Goal: Transaction & Acquisition: Purchase product/service

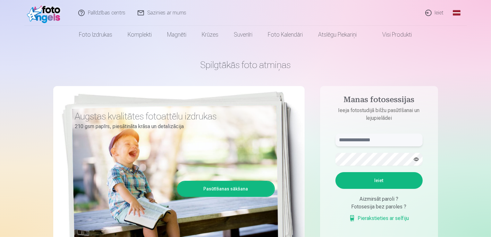
click at [379, 144] on input "text" at bounding box center [379, 140] width 87 height 13
type input "**********"
click at [372, 175] on button "Ieiet" at bounding box center [379, 180] width 87 height 17
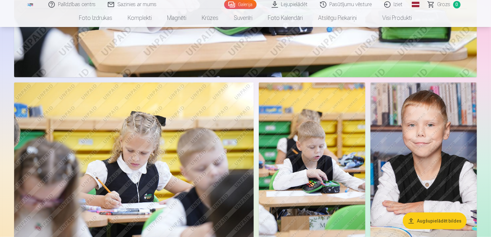
scroll to position [521, 0]
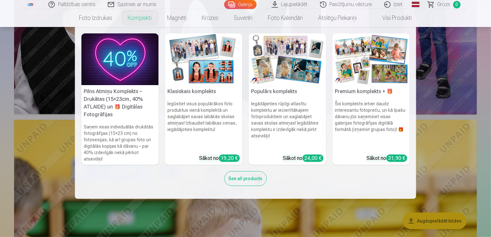
click at [141, 22] on link "Komplekti" at bounding box center [139, 18] width 39 height 18
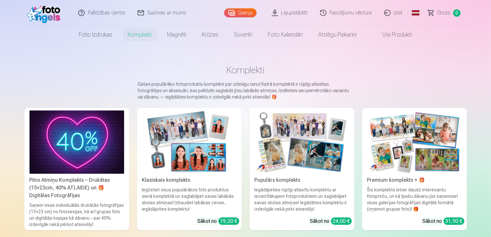
click at [212, 171] on img at bounding box center [189, 141] width 95 height 63
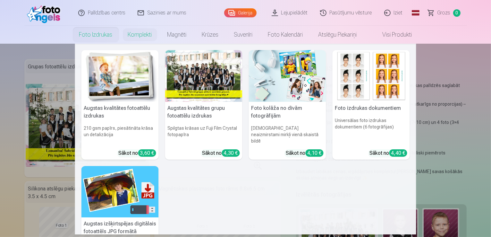
click at [107, 38] on link "Foto izdrukas" at bounding box center [96, 35] width 49 height 18
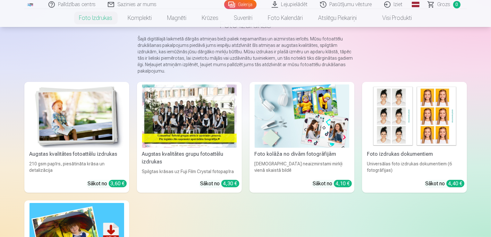
scroll to position [71, 0]
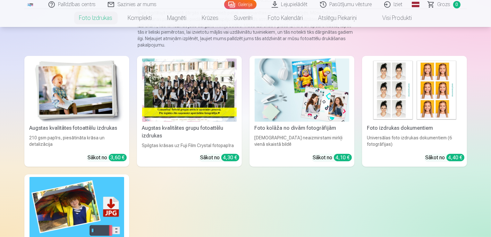
click at [207, 107] on div at bounding box center [189, 89] width 95 height 63
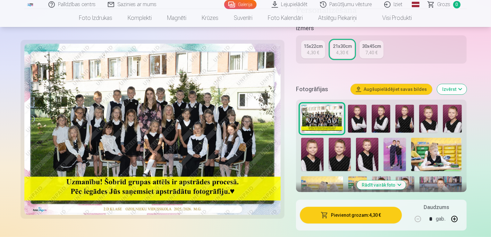
scroll to position [158, 0]
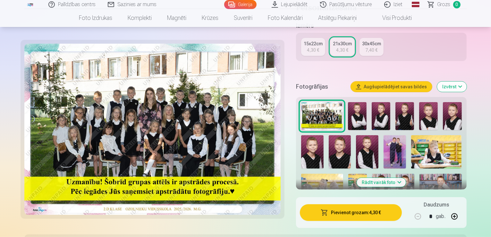
click at [358, 204] on button "Pievienot grozam : 4,30 €" at bounding box center [351, 212] width 102 height 17
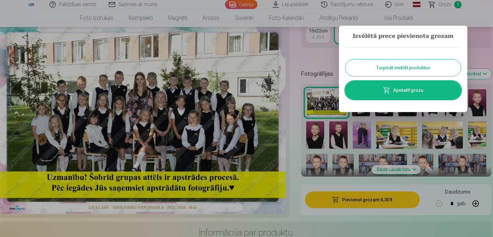
click at [390, 73] on button "Turpināt meklēt produktus" at bounding box center [403, 67] width 116 height 17
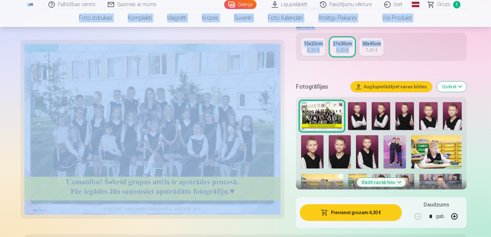
drag, startPoint x: 492, startPoint y: 28, endPoint x: 490, endPoint y: 4, distance: 24.1
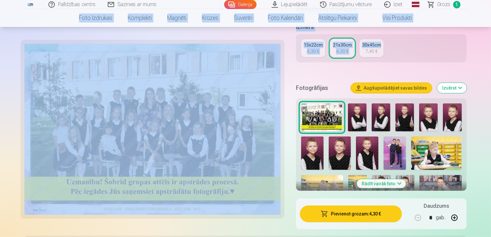
click at [441, 48] on div "15x22cm 4,30 € 21x30cm 4,30 € 30x45cm 7,40 €" at bounding box center [381, 48] width 171 height 28
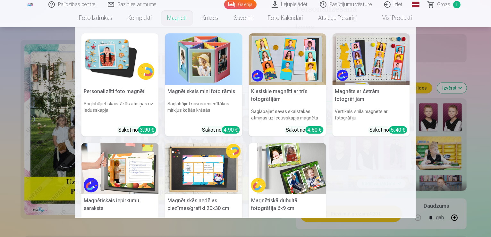
click at [178, 20] on link "Magnēti" at bounding box center [177, 18] width 35 height 18
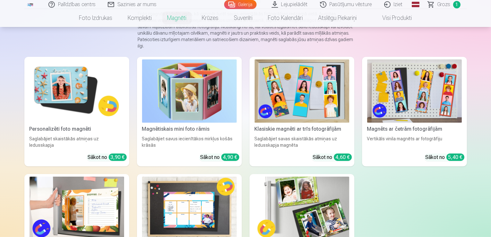
scroll to position [65, 0]
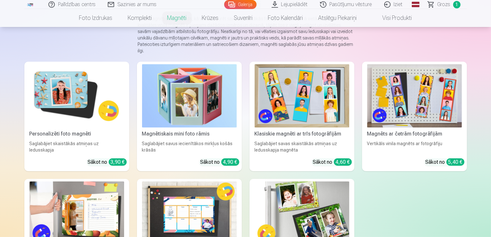
click at [339, 112] on img at bounding box center [302, 95] width 95 height 63
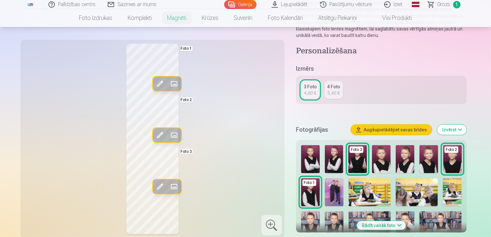
scroll to position [93, 0]
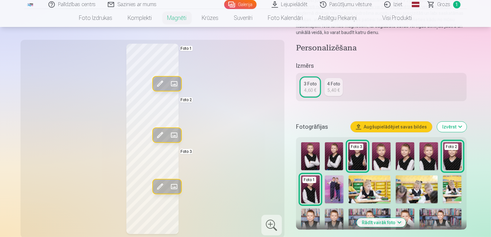
click at [427, 154] on img at bounding box center [429, 156] width 19 height 28
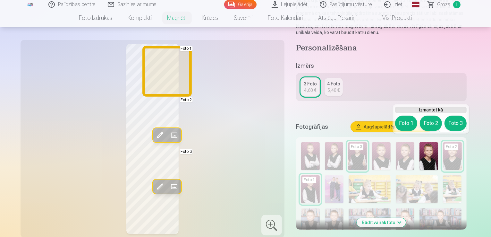
click at [404, 124] on button "Foto 1" at bounding box center [406, 123] width 22 height 15
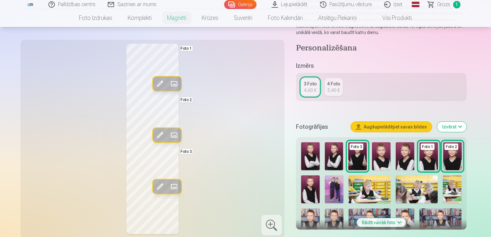
click at [320, 175] on img at bounding box center [310, 189] width 19 height 28
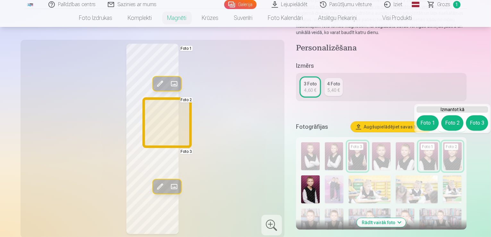
click at [450, 127] on button "Foto 2" at bounding box center [453, 122] width 22 height 15
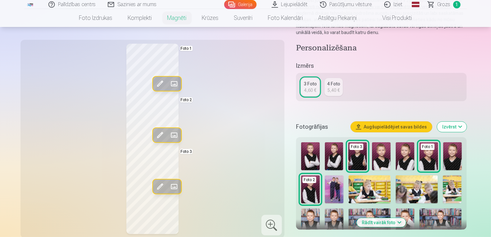
click at [456, 154] on img at bounding box center [453, 156] width 19 height 28
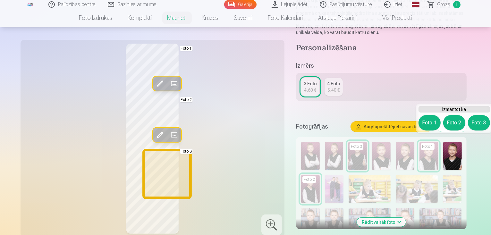
click at [478, 124] on button "Foto 3" at bounding box center [479, 122] width 22 height 15
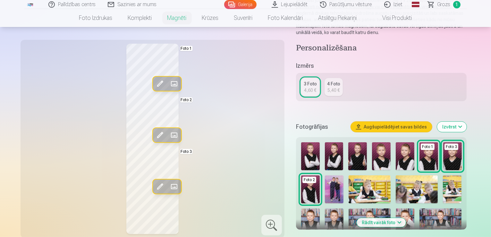
click at [349, 208] on img at bounding box center [370, 222] width 42 height 28
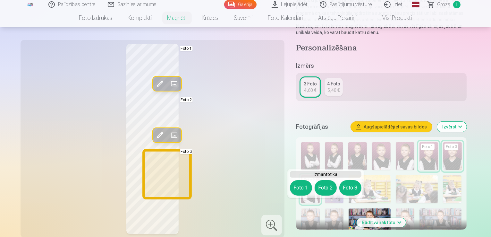
click at [343, 187] on button "Foto 3" at bounding box center [351, 187] width 22 height 15
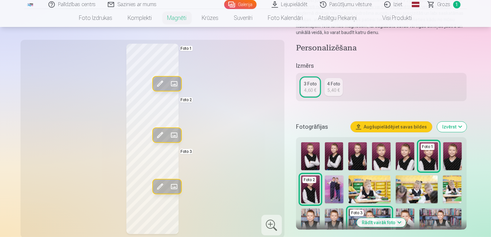
click at [320, 208] on img at bounding box center [310, 222] width 19 height 28
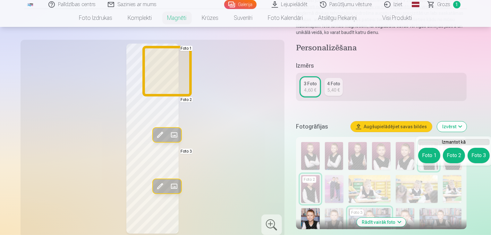
click at [425, 160] on button "Foto 1" at bounding box center [430, 155] width 22 height 15
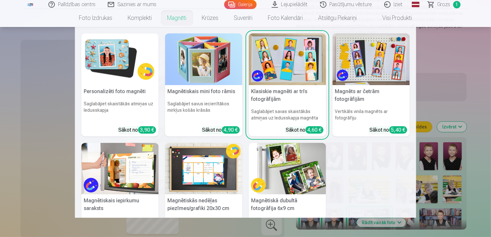
click at [136, 61] on img at bounding box center [120, 59] width 77 height 52
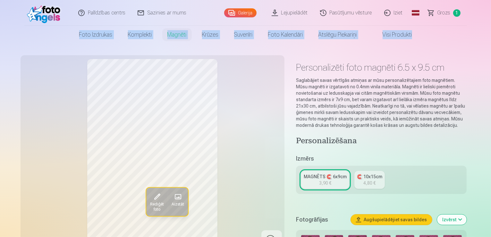
drag, startPoint x: 491, startPoint y: 20, endPoint x: 493, endPoint y: 43, distance: 23.8
click at [491, 43] on html "Palīdzības centrs Sazinies ar mums Galerija Lejupielādēt Pasūtījumu vēsture Izi…" at bounding box center [245, 118] width 491 height 237
click at [480, 42] on nav "Foto izdrukas Augstas kvalitātes fotoattēlu izdrukas 210 gsm papīrs, piesātināt…" at bounding box center [245, 35] width 491 height 18
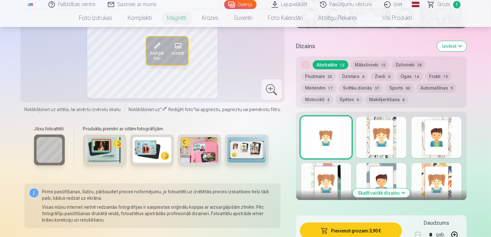
scroll to position [291, 0]
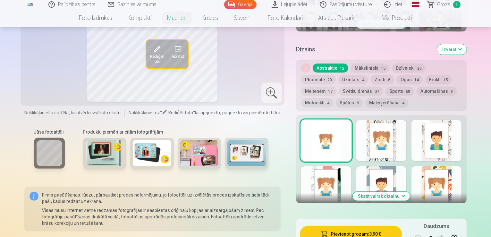
click at [401, 192] on button "Skatīt vairāk dizainu" at bounding box center [381, 196] width 57 height 9
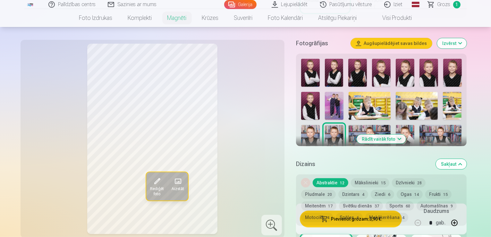
scroll to position [145, 0]
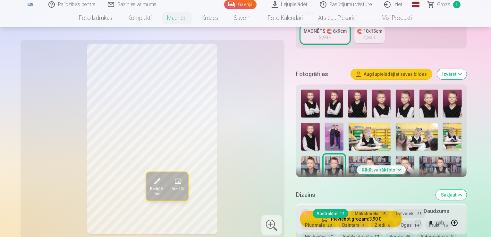
click at [349, 158] on img at bounding box center [370, 170] width 42 height 28
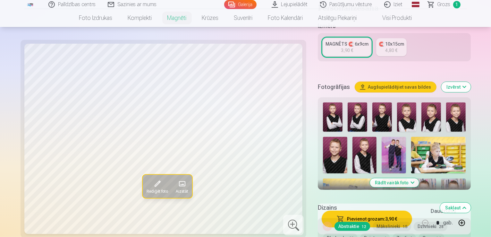
click at [373, 102] on img at bounding box center [383, 116] width 20 height 29
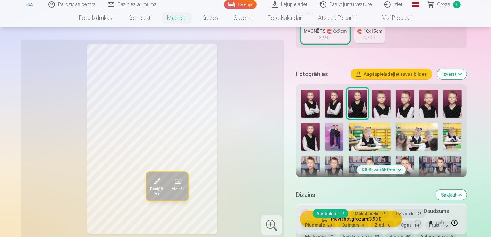
click at [349, 135] on img at bounding box center [370, 137] width 42 height 28
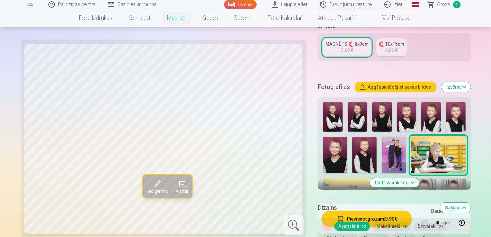
click at [348, 137] on img at bounding box center [335, 155] width 24 height 36
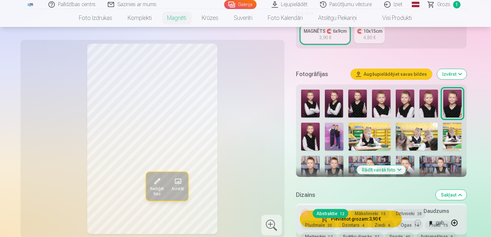
click at [325, 127] on img at bounding box center [334, 137] width 19 height 28
click at [344, 156] on img at bounding box center [334, 170] width 19 height 28
click at [454, 99] on img at bounding box center [453, 104] width 19 height 28
click at [320, 156] on img at bounding box center [310, 170] width 19 height 28
click at [344, 156] on img at bounding box center [334, 170] width 19 height 28
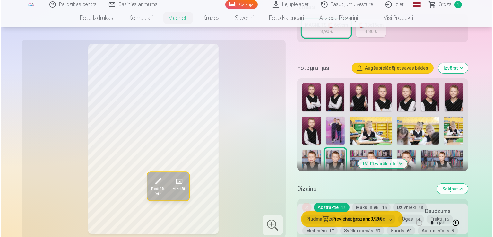
scroll to position [173, 0]
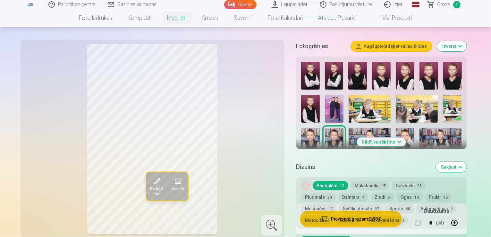
click at [467, 222] on div "Noņemiet dizainu Abstraktie 12 Mākslinieki 15 Dzīvnieki 28 Pludmale 20 Dzintars…" at bounding box center [381, 202] width 171 height 51
click at [463, 223] on button "button" at bounding box center [454, 222] width 15 height 15
click at [376, 222] on button "Pievienot grozam : 7,80 €" at bounding box center [351, 219] width 102 height 17
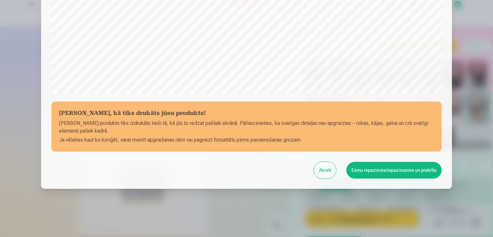
scroll to position [225, 0]
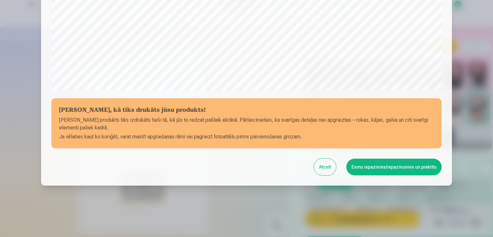
drag, startPoint x: 446, startPoint y: 56, endPoint x: 444, endPoint y: 39, distance: 16.7
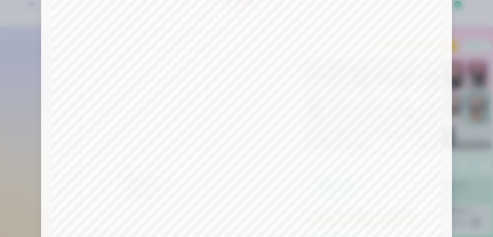
scroll to position [0, 0]
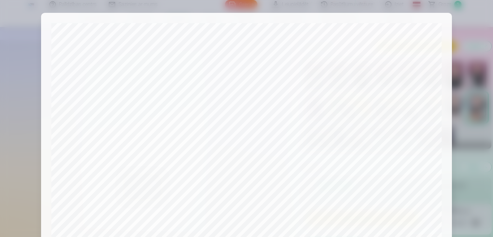
drag, startPoint x: 442, startPoint y: 85, endPoint x: 445, endPoint y: 121, distance: 35.7
click at [445, 121] on div "Pārbaudiet, kā tiks drukāts jūsu produkts! Jūsu produkts tiks izdrukāts tieši t…" at bounding box center [246, 212] width 411 height 398
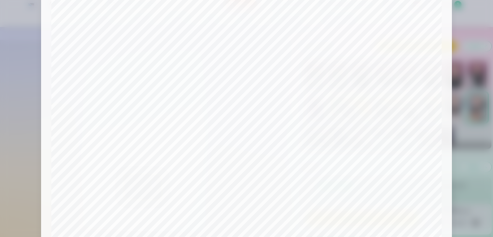
scroll to position [32, 0]
click at [480, 165] on div at bounding box center [246, 118] width 493 height 237
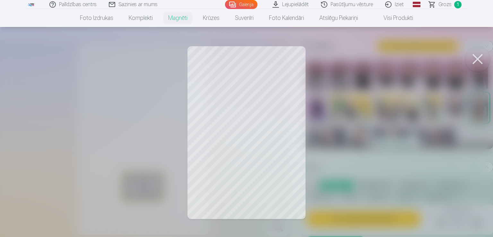
drag, startPoint x: 238, startPoint y: 163, endPoint x: 257, endPoint y: 161, distance: 20.1
click at [257, 161] on div at bounding box center [246, 118] width 493 height 237
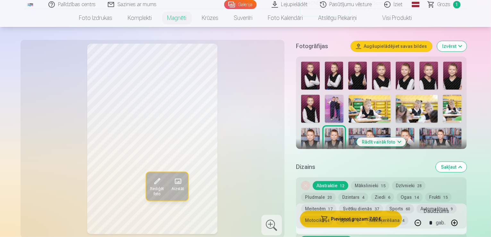
click at [150, 187] on span "Rediģēt foto" at bounding box center [157, 192] width 14 height 10
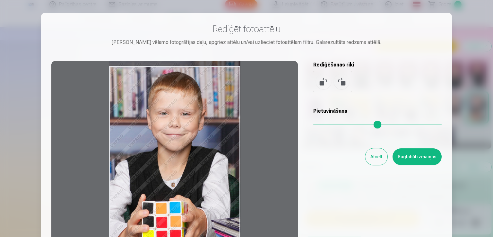
drag, startPoint x: 161, startPoint y: 166, endPoint x: 192, endPoint y: 144, distance: 37.3
click at [192, 144] on div at bounding box center [174, 162] width 247 height 202
click at [424, 156] on button "Saglabāt izmaiņas" at bounding box center [417, 156] width 49 height 17
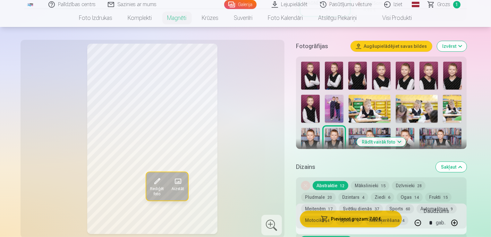
click at [150, 187] on span "Rediģēt foto" at bounding box center [157, 192] width 14 height 10
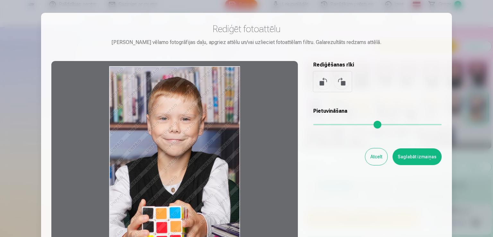
drag, startPoint x: 186, startPoint y: 139, endPoint x: 187, endPoint y: 151, distance: 11.3
click at [187, 151] on div at bounding box center [174, 162] width 247 height 202
click at [435, 161] on button "Saglabāt izmaiņas" at bounding box center [417, 156] width 49 height 17
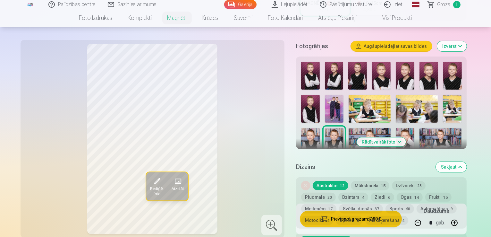
click at [371, 221] on div "Noņemiet dizainu Abstraktie 12 Mākslinieki 15 Dzīvnieki 28 Pludmale 20 Dzintars…" at bounding box center [381, 202] width 171 height 51
click at [376, 224] on button "Pievienot grozam : 7,80 €" at bounding box center [351, 219] width 102 height 17
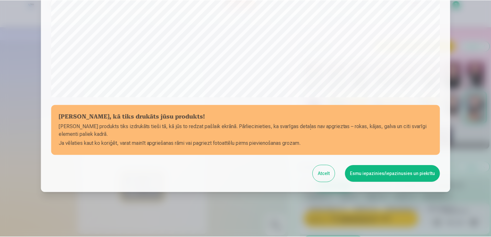
scroll to position [225, 0]
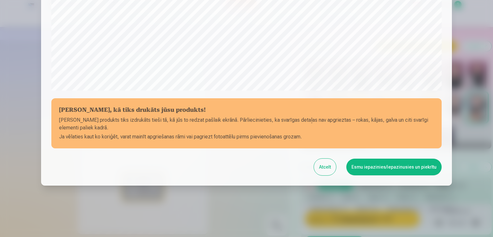
click at [371, 167] on button "Esmu iepazinies/iepazinusies un piekrītu" at bounding box center [393, 167] width 95 height 17
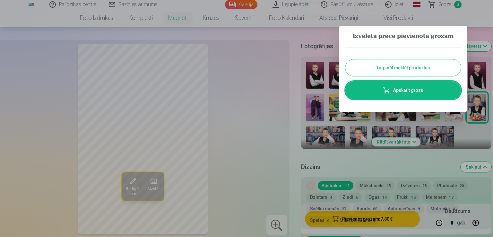
click at [407, 71] on button "Turpināt meklēt produktus" at bounding box center [403, 67] width 116 height 17
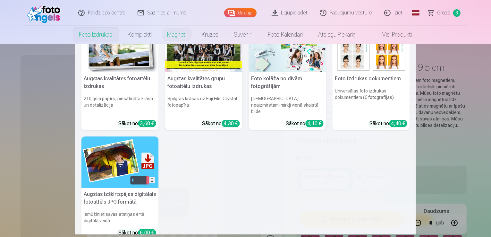
scroll to position [32, 0]
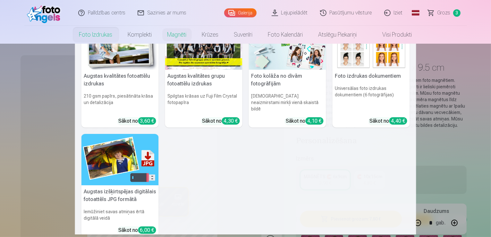
click at [96, 58] on img at bounding box center [120, 44] width 77 height 52
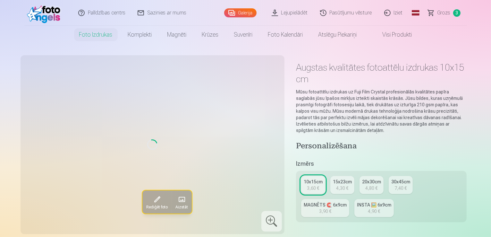
type input "*"
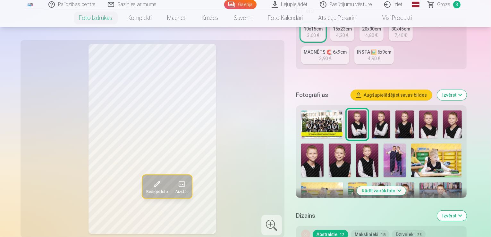
scroll to position [138, 0]
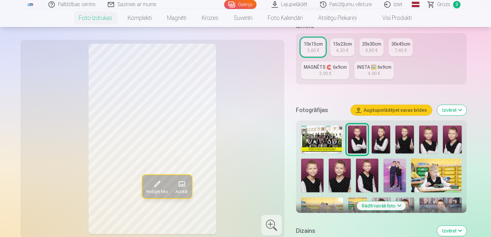
click at [384, 159] on img at bounding box center [395, 176] width 22 height 34
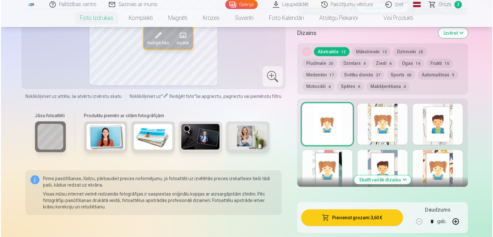
scroll to position [365, 0]
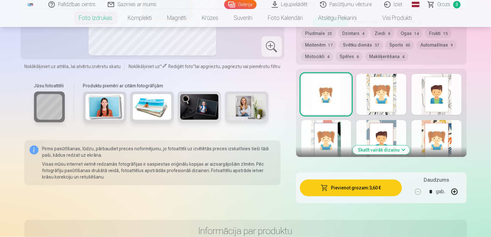
click at [348, 179] on button "Pievienot grozam : 3,60 €" at bounding box center [351, 187] width 102 height 17
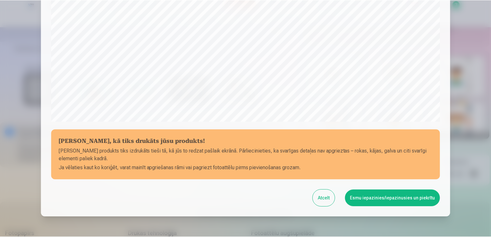
scroll to position [225, 0]
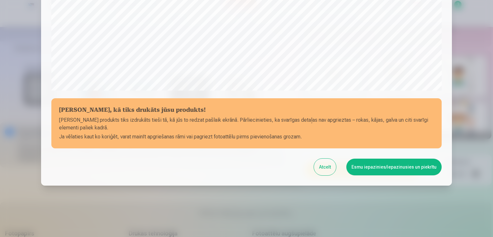
click at [374, 165] on button "Esmu iepazinies/iepazinusies un piekrītu" at bounding box center [393, 167] width 95 height 17
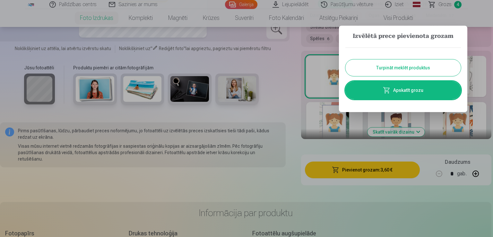
click at [395, 71] on button "Turpināt meklēt produktus" at bounding box center [403, 67] width 116 height 17
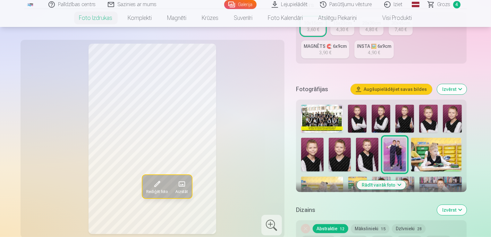
scroll to position [123, 0]
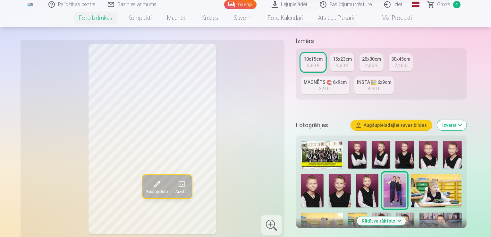
click at [431, 120] on button "Augšupielādējiet savas bildes" at bounding box center [391, 125] width 81 height 10
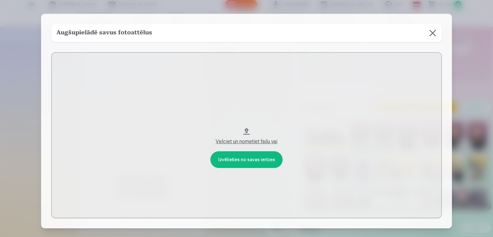
click at [433, 32] on button at bounding box center [433, 33] width 18 height 18
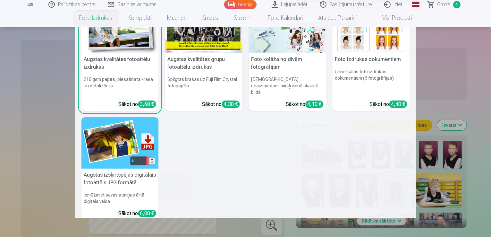
click at [101, 20] on link "Foto izdrukas" at bounding box center [96, 18] width 49 height 18
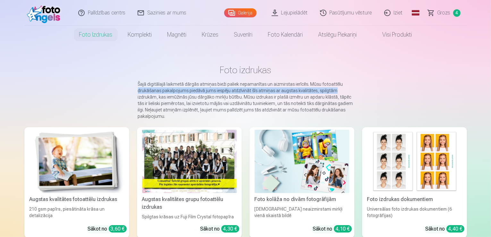
drag, startPoint x: 491, startPoint y: 91, endPoint x: 490, endPoint y: 77, distance: 14.5
click at [467, 77] on main "Foto izdrukas Šajā digitālajā laikmetā dārgās atmiņas bieži paliek nepamanītas …" at bounding box center [245, 211] width 443 height 335
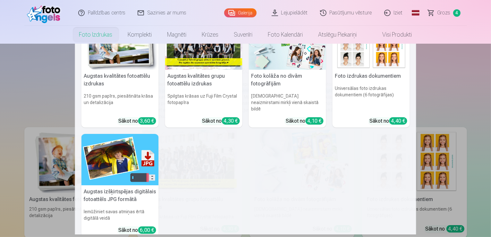
click at [276, 80] on h5 "Foto kolāža no divām fotogrāfijām" at bounding box center [287, 80] width 77 height 21
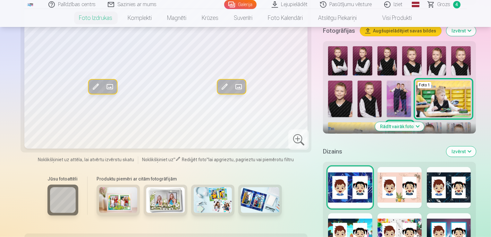
scroll to position [229, 0]
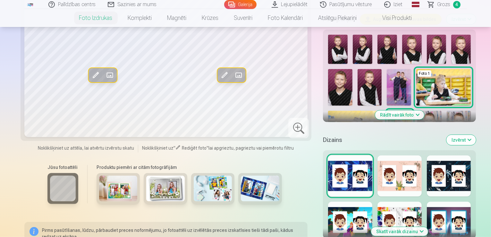
click at [384, 227] on button "Skatīt vairāk dizainu" at bounding box center [399, 231] width 57 height 9
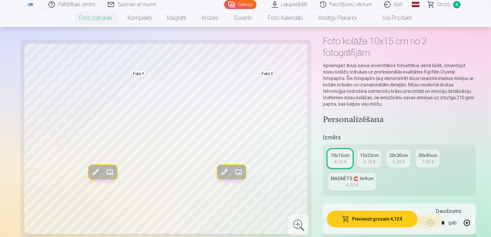
scroll to position [0, 0]
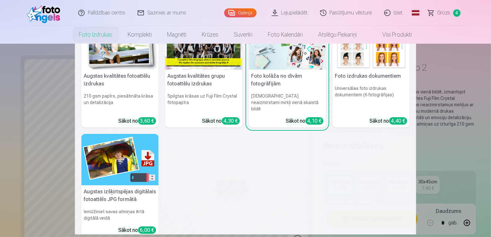
click at [89, 38] on link "Foto izdrukas" at bounding box center [96, 35] width 49 height 18
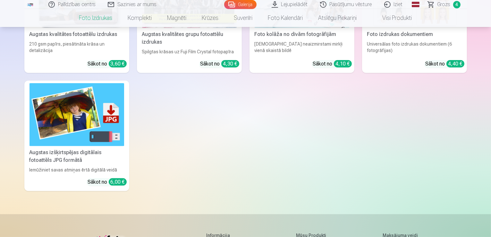
scroll to position [164, 0]
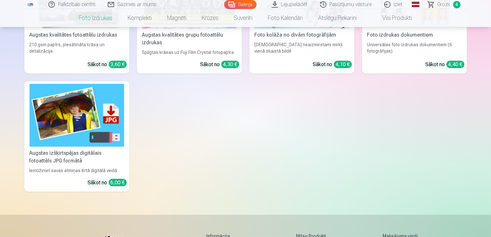
click at [30, 147] on img at bounding box center [77, 115] width 95 height 63
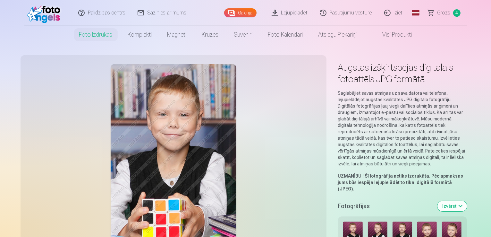
click at [441, 10] on span "Grozs" at bounding box center [444, 13] width 13 height 8
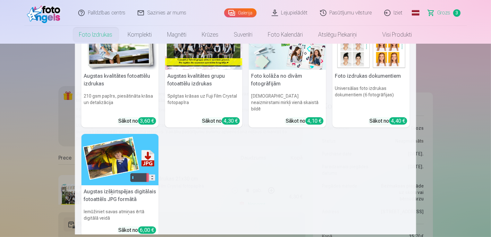
click at [92, 36] on link "Foto izdrukas" at bounding box center [96, 35] width 49 height 18
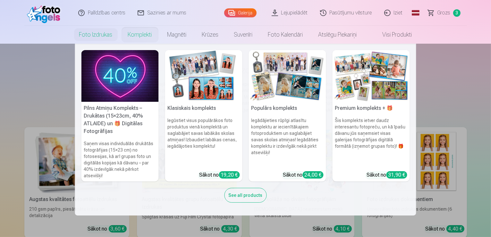
click at [135, 94] on img at bounding box center [120, 76] width 77 height 52
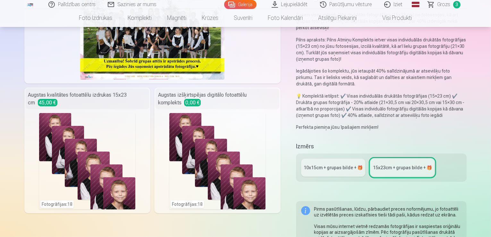
scroll to position [88, 0]
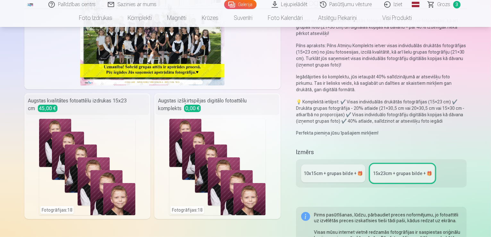
click at [341, 170] on div "10x15сm + grupas bilde + 🎁" at bounding box center [333, 173] width 59 height 6
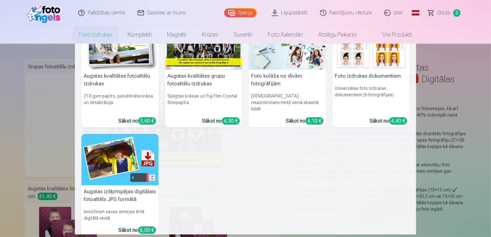
click at [105, 62] on img at bounding box center [120, 44] width 77 height 52
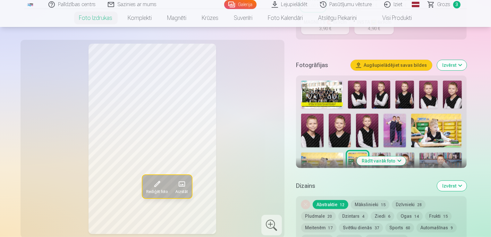
scroll to position [180, 0]
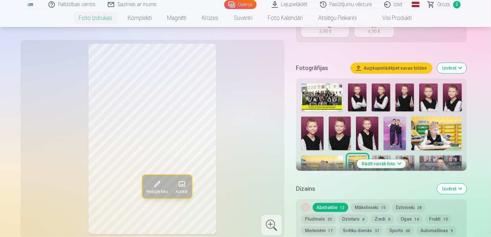
click at [400, 159] on button "Rādīt vairāk foto" at bounding box center [381, 163] width 49 height 9
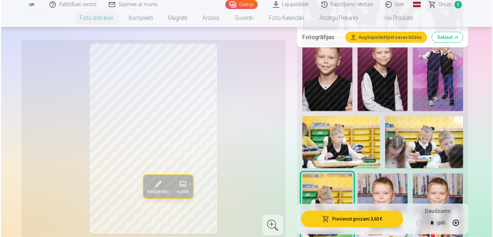
scroll to position [355, 0]
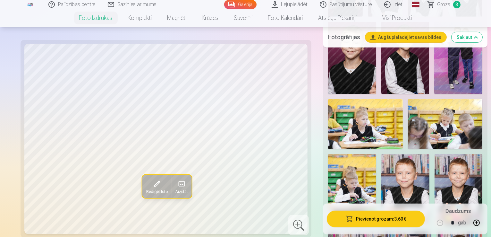
click at [358, 223] on button "Pievienot grozam : 3,60 €" at bounding box center [376, 219] width 98 height 17
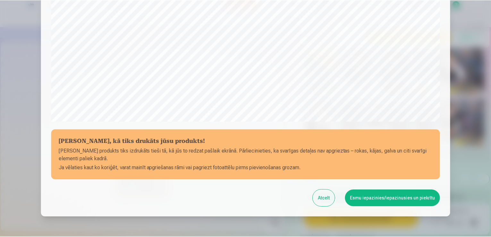
scroll to position [225, 0]
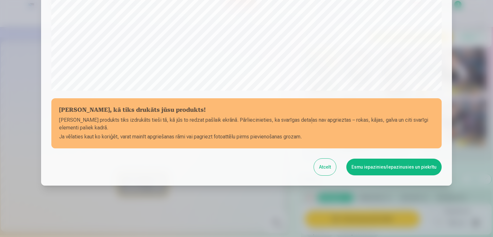
click at [377, 173] on button "Esmu iepazinies/iepazinusies un piekrītu" at bounding box center [393, 167] width 95 height 17
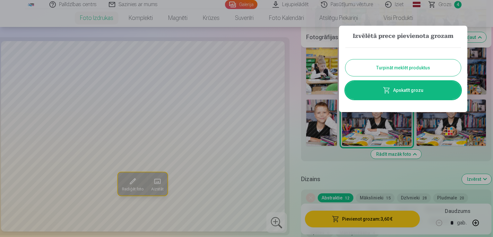
click at [449, 60] on button "Turpināt meklēt produktus" at bounding box center [403, 67] width 116 height 17
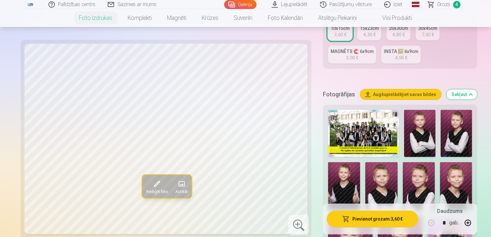
scroll to position [173, 0]
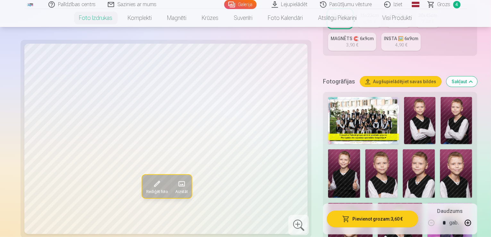
click at [373, 203] on img at bounding box center [350, 236] width 45 height 67
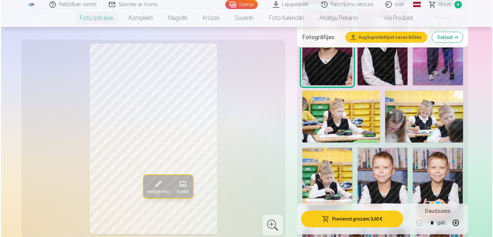
scroll to position [374, 0]
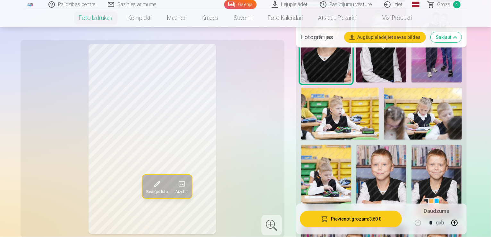
click at [362, 217] on button "Pievienot grozam : 3,60 €" at bounding box center [351, 219] width 102 height 17
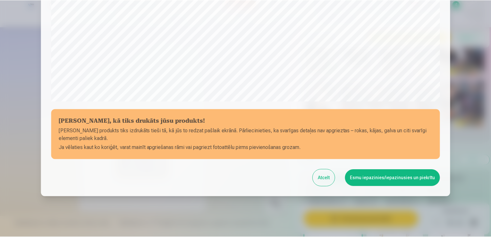
scroll to position [225, 0]
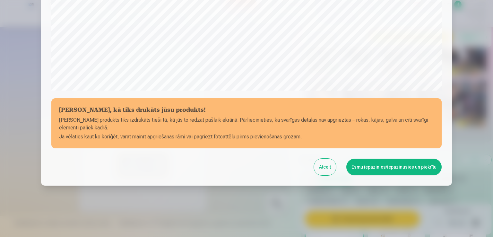
click at [378, 168] on button "Esmu iepazinies/iepazinusies un piekrītu" at bounding box center [393, 167] width 95 height 17
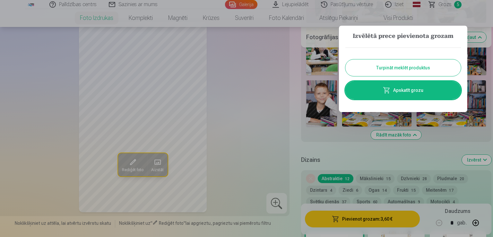
click at [404, 67] on button "Turpināt meklēt produktus" at bounding box center [403, 67] width 116 height 17
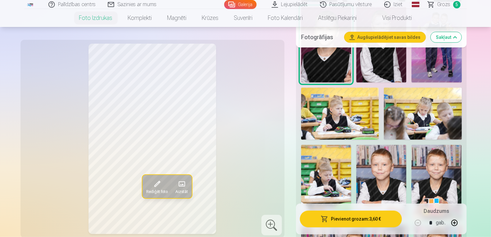
click at [444, 7] on span "Grozs" at bounding box center [444, 5] width 13 height 8
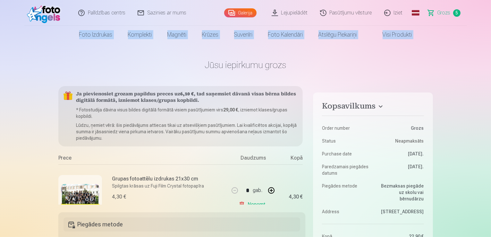
drag, startPoint x: 491, startPoint y: 17, endPoint x: 492, endPoint y: 40, distance: 23.5
click at [491, 39] on html "Palīdzības centrs Sazinies ar mums Galerija Lejupielādēt Pasūtījumu vēsture Izi…" at bounding box center [245, 118] width 491 height 237
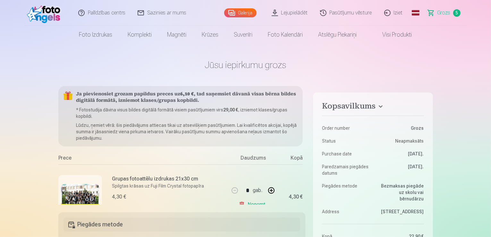
drag, startPoint x: 427, startPoint y: 63, endPoint x: 452, endPoint y: 60, distance: 25.0
click at [428, 63] on h1 "Jūsu iepirkumu grozs" at bounding box center [245, 65] width 375 height 12
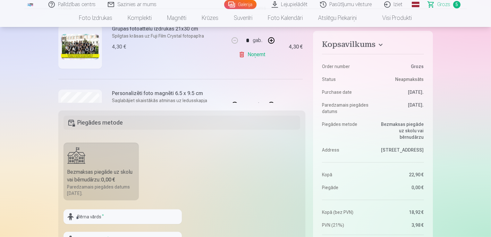
scroll to position [150, 0]
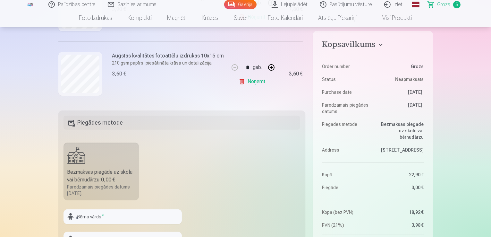
drag, startPoint x: 303, startPoint y: 50, endPoint x: 303, endPoint y: 63, distance: 12.8
click at [303, 63] on div "Ja pievienosiet grozam papildus preces uz 6,10 € , tad saņemsiet dāvanā visas b…" at bounding box center [182, 43] width 248 height 118
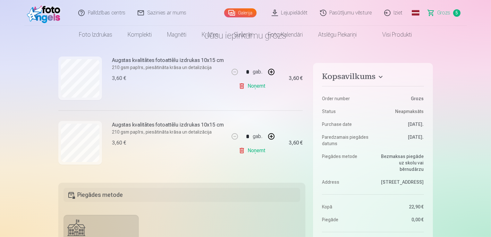
scroll to position [0, 0]
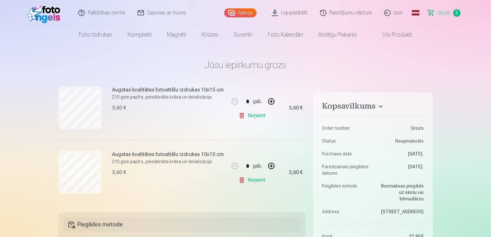
click at [304, 178] on div "Ja pievienosiet grozam papildus preces uz 6,10 € , tad saņemsiet dāvanā visas b…" at bounding box center [182, 145] width 248 height 118
drag, startPoint x: 306, startPoint y: 184, endPoint x: 306, endPoint y: 162, distance: 21.5
click at [306, 162] on div "Ja pievienosiet grozam papildus preces uz 6,10 € , tad saņemsiet dāvanā visas b…" at bounding box center [182, 145] width 248 height 118
drag, startPoint x: 304, startPoint y: 173, endPoint x: 304, endPoint y: 143, distance: 29.5
click at [304, 143] on div "Ja pievienosiet grozam papildus preces uz 6,10 € , tad saņemsiet dāvanā visas b…" at bounding box center [182, 145] width 248 height 118
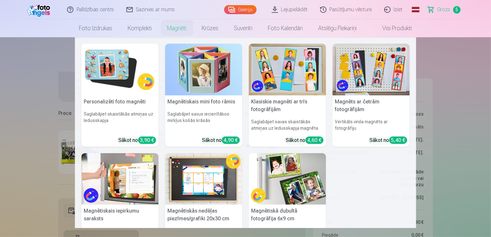
scroll to position [32, 0]
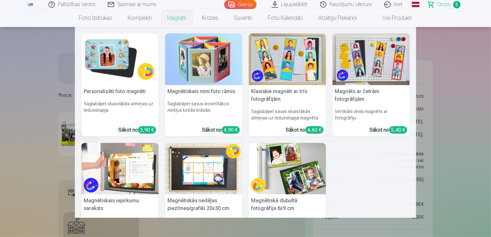
click at [207, 179] on img at bounding box center [203, 169] width 77 height 52
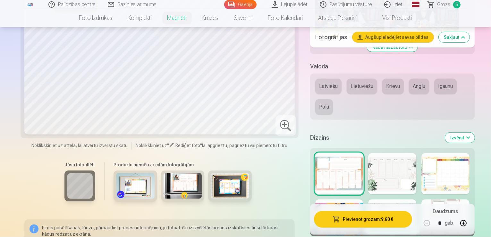
scroll to position [547, 0]
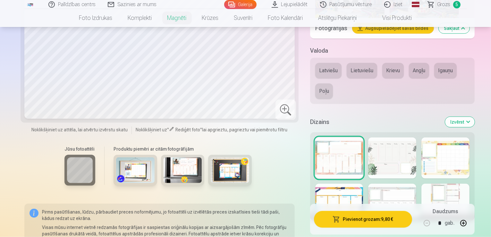
click at [398, 137] on div at bounding box center [393, 157] width 48 height 41
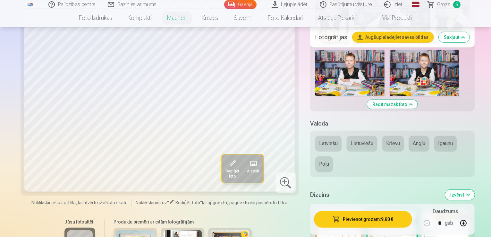
scroll to position [478, 0]
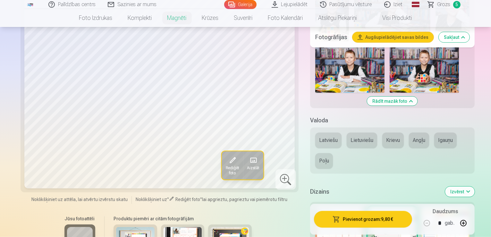
click at [451, 207] on div at bounding box center [446, 227] width 48 height 41
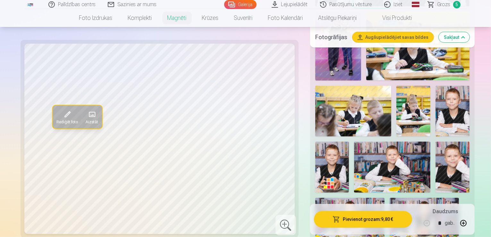
scroll to position [292, 0]
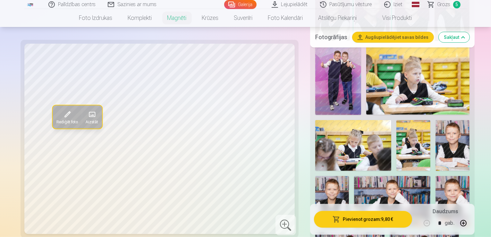
click at [447, 7] on span "Grozs" at bounding box center [444, 5] width 13 height 8
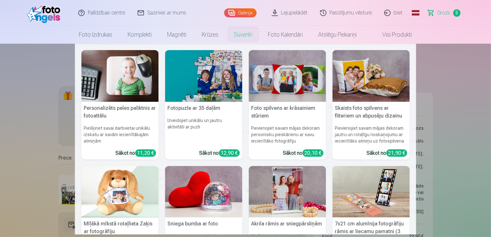
click at [248, 33] on link "Suvenīri" at bounding box center [244, 35] width 34 height 18
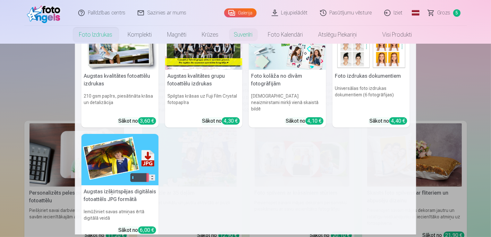
click at [118, 74] on h5 "Augstas kvalitātes fotoattēlu izdrukas" at bounding box center [120, 80] width 77 height 21
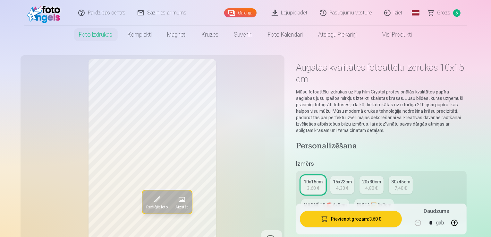
click at [443, 15] on span "Grozs" at bounding box center [444, 13] width 13 height 8
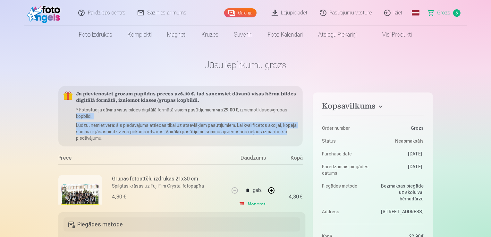
drag, startPoint x: 306, startPoint y: 111, endPoint x: 307, endPoint y: 133, distance: 22.2
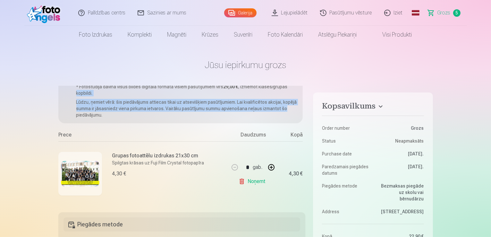
scroll to position [17, 0]
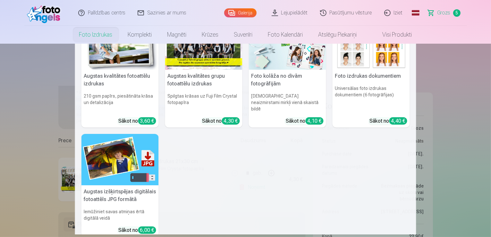
click at [130, 75] on h5 "Augstas kvalitātes fotoattēlu izdrukas" at bounding box center [120, 80] width 77 height 21
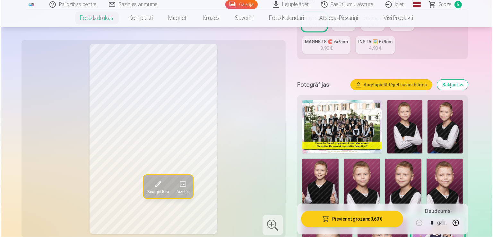
scroll to position [169, 0]
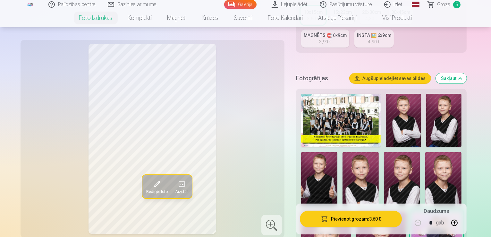
click at [338, 152] on img at bounding box center [319, 179] width 36 height 55
click at [360, 222] on button "Pievienot grozam : 3,60 €" at bounding box center [351, 219] width 102 height 17
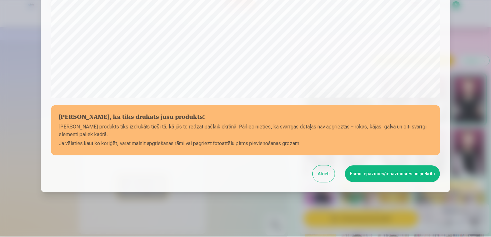
scroll to position [225, 0]
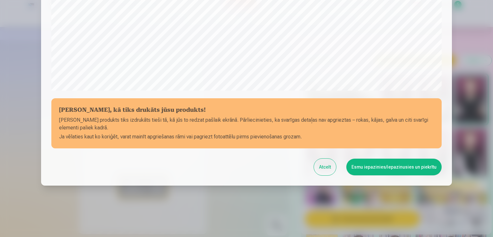
click at [374, 169] on button "Esmu iepazinies/iepazinusies un piekrītu" at bounding box center [393, 167] width 95 height 17
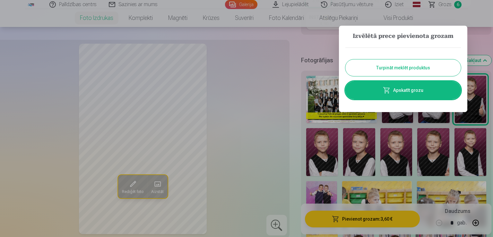
click at [407, 69] on button "Turpināt meklēt produktus" at bounding box center [403, 67] width 116 height 17
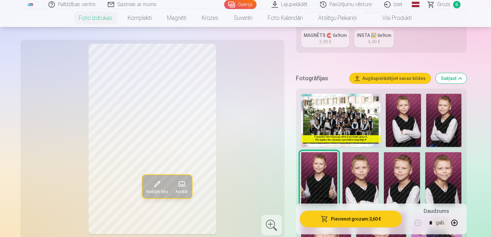
drag, startPoint x: 491, startPoint y: 33, endPoint x: 493, endPoint y: 40, distance: 7.2
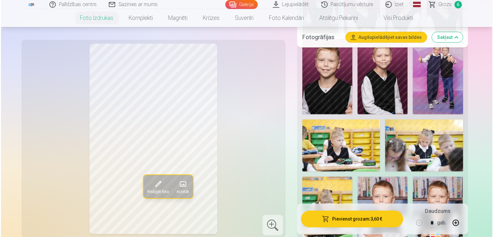
scroll to position [345, 0]
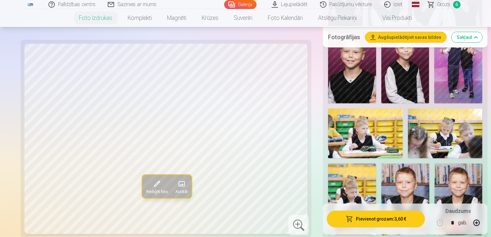
click at [336, 222] on button "Pievienot grozam : 3,60 €" at bounding box center [376, 219] width 98 height 17
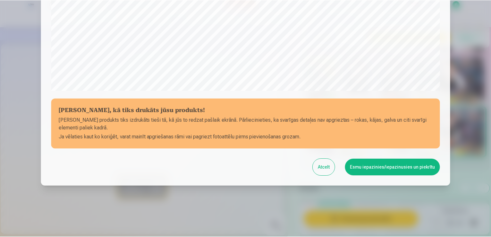
scroll to position [225, 0]
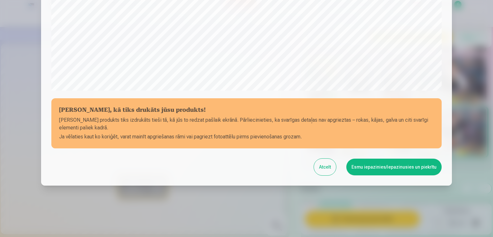
click at [370, 166] on button "Esmu iepazinies/iepazinusies un piekrītu" at bounding box center [393, 167] width 95 height 17
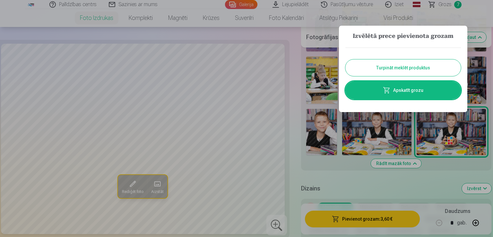
click at [384, 61] on button "Turpināt meklēt produktus" at bounding box center [403, 67] width 116 height 17
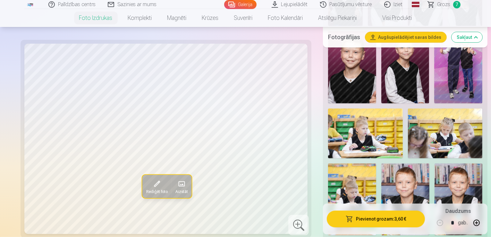
click at [445, 7] on span "Grozs" at bounding box center [444, 5] width 13 height 8
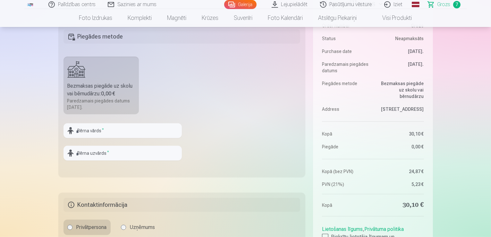
scroll to position [190, 0]
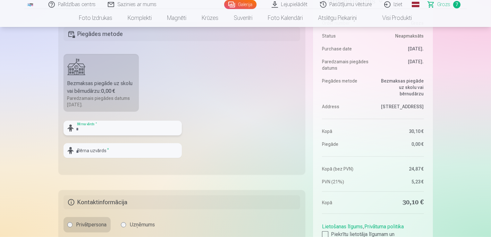
click at [102, 132] on input "text" at bounding box center [123, 128] width 118 height 15
type input "*"
type input "******"
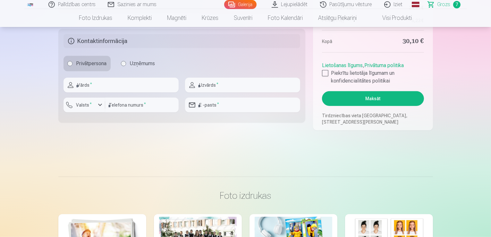
scroll to position [365, 0]
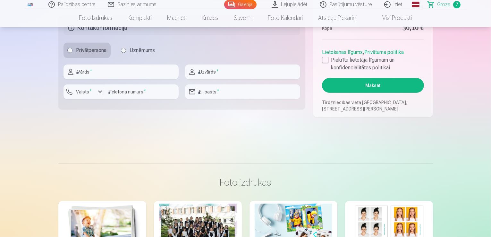
type input "******"
click at [109, 76] on input "text" at bounding box center [121, 72] width 115 height 15
type input "******"
click at [203, 76] on input "text" at bounding box center [242, 72] width 115 height 15
type input "******"
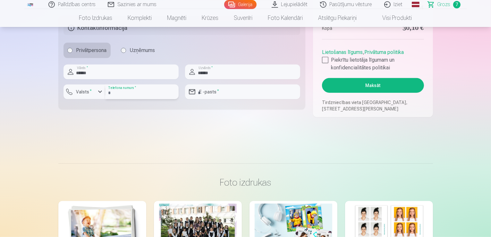
click at [145, 93] on input "number" at bounding box center [142, 91] width 74 height 15
type input "********"
click at [221, 91] on input "email" at bounding box center [242, 91] width 115 height 15
type input "**********"
click at [324, 63] on div at bounding box center [325, 60] width 6 height 6
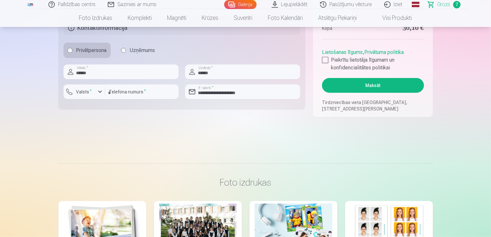
click at [349, 85] on button "Maksāt" at bounding box center [373, 85] width 102 height 15
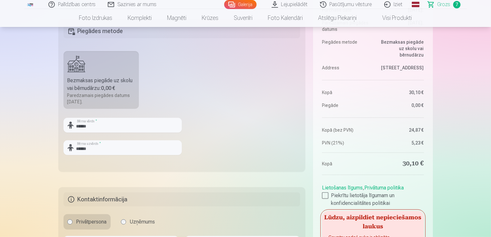
scroll to position [207, 0]
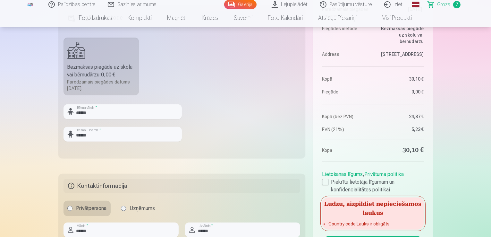
click at [118, 74] on div "Bezmaksas piegāde uz skolu vai bērnudārzu : 0,00 €" at bounding box center [101, 70] width 68 height 15
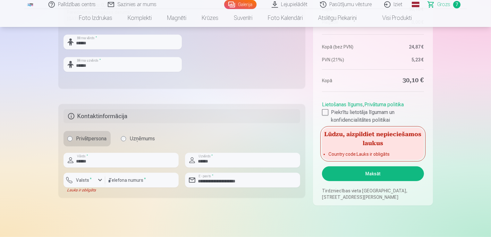
scroll to position [306, 0]
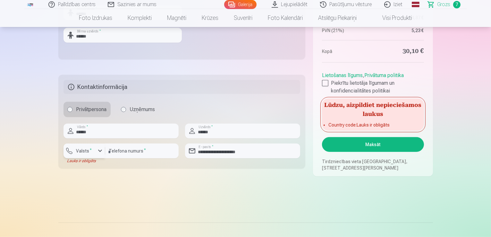
click at [89, 157] on button "Valsts *" at bounding box center [85, 150] width 42 height 15
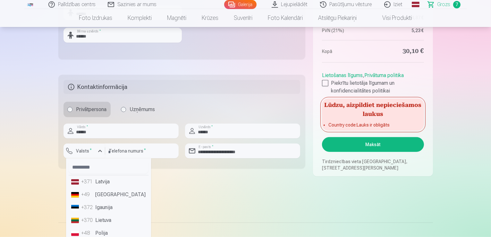
click at [95, 177] on li "+371 Latvija" at bounding box center [109, 181] width 80 height 13
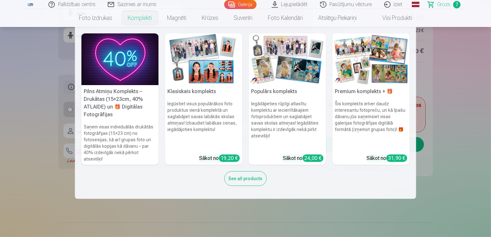
click at [464, 88] on nav "Pilns Atmiņu Komplekts – Drukātas (15×23cm, 40% ATLAIDE) un 🎁 Digitālas Fotogrā…" at bounding box center [245, 113] width 491 height 172
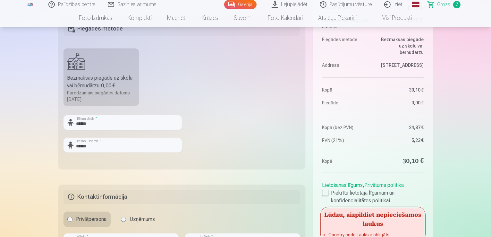
scroll to position [182, 0]
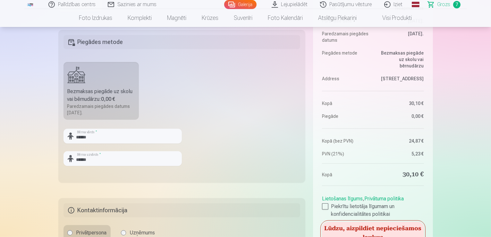
click at [81, 106] on div "Paredzamais piegādes datums 4.10.2025." at bounding box center [101, 109] width 68 height 13
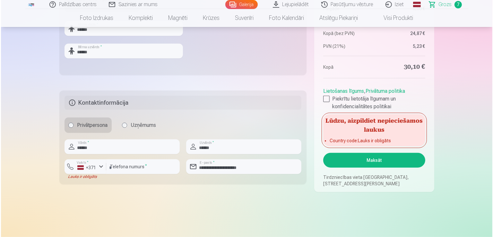
scroll to position [338, 0]
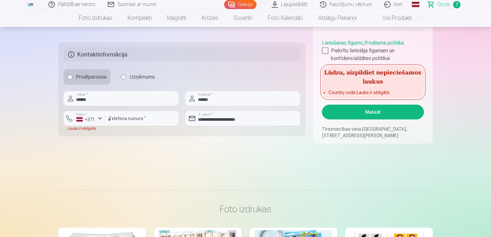
click at [384, 117] on button "Maksāt" at bounding box center [373, 112] width 102 height 15
